Goal: Task Accomplishment & Management: Manage account settings

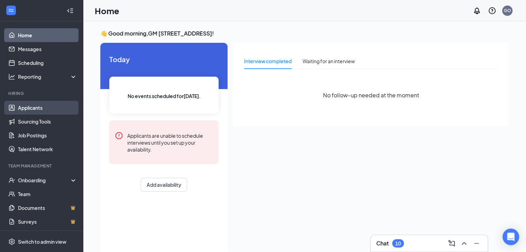
click at [22, 106] on link "Applicants" at bounding box center [47, 108] width 59 height 14
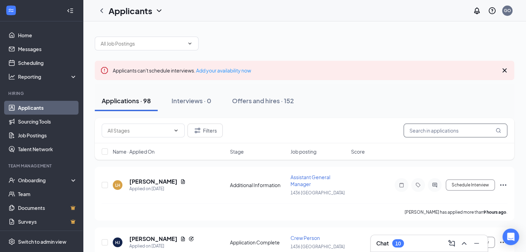
click at [422, 129] on input "text" at bounding box center [455, 131] width 104 height 14
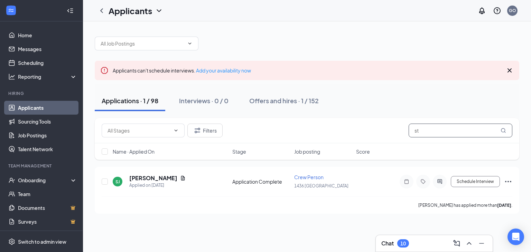
type input "s"
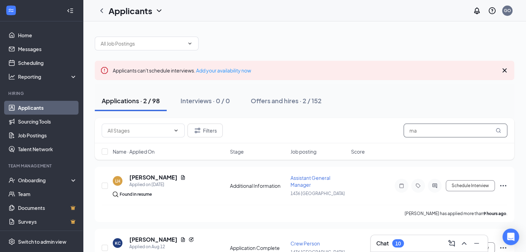
type input "m"
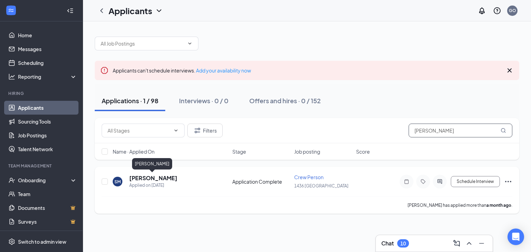
type input "[PERSON_NAME]"
click at [142, 177] on h5 "[PERSON_NAME]" at bounding box center [153, 178] width 48 height 8
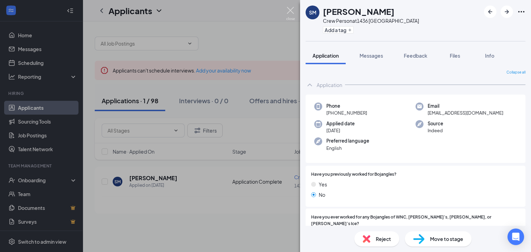
click at [290, 11] on img at bounding box center [290, 13] width 9 height 13
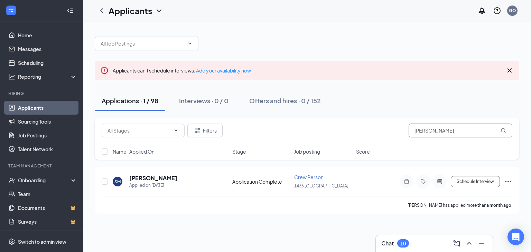
drag, startPoint x: 430, startPoint y: 130, endPoint x: 385, endPoint y: 136, distance: 44.9
click at [385, 136] on div "Filters [PERSON_NAME]" at bounding box center [307, 131] width 410 height 14
type input "[PERSON_NAME]"
click at [155, 177] on h5 "[PERSON_NAME]" at bounding box center [153, 178] width 48 height 8
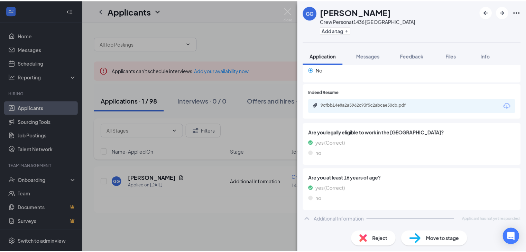
scroll to position [198, 0]
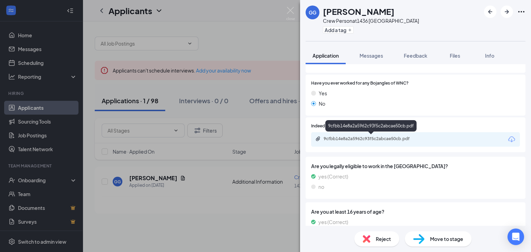
click at [351, 141] on div "9cfbb14e8a2a5962c93f5c2abcae50cb.pdf" at bounding box center [371, 139] width 97 height 6
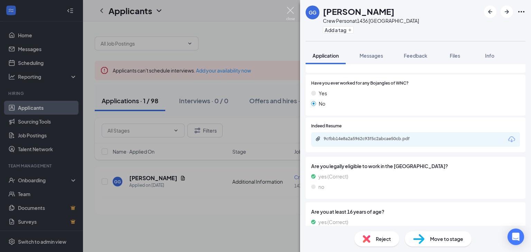
click at [290, 9] on img at bounding box center [290, 13] width 9 height 13
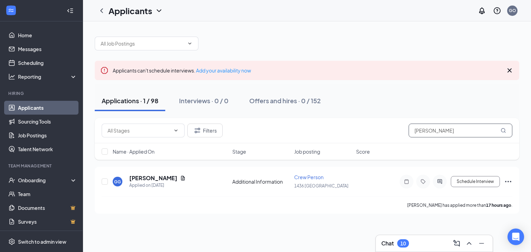
drag, startPoint x: 428, startPoint y: 132, endPoint x: 381, endPoint y: 133, distance: 47.0
click at [381, 133] on div "Filters [PERSON_NAME]" at bounding box center [307, 131] width 410 height 14
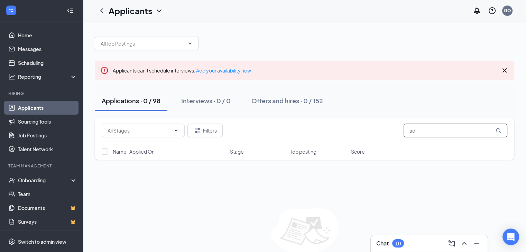
type input "a"
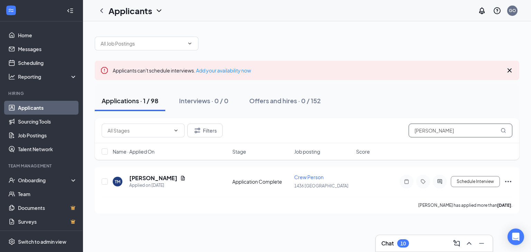
drag, startPoint x: 434, startPoint y: 130, endPoint x: 412, endPoint y: 135, distance: 22.5
click at [412, 136] on input "[PERSON_NAME]" at bounding box center [460, 131] width 104 height 14
type input "add"
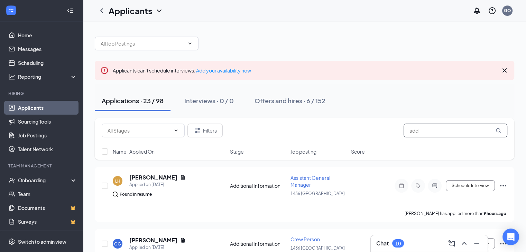
drag, startPoint x: 422, startPoint y: 130, endPoint x: 384, endPoint y: 133, distance: 38.1
click at [384, 133] on div "Filters add" at bounding box center [304, 131] width 405 height 14
